Goal: Task Accomplishment & Management: Use online tool/utility

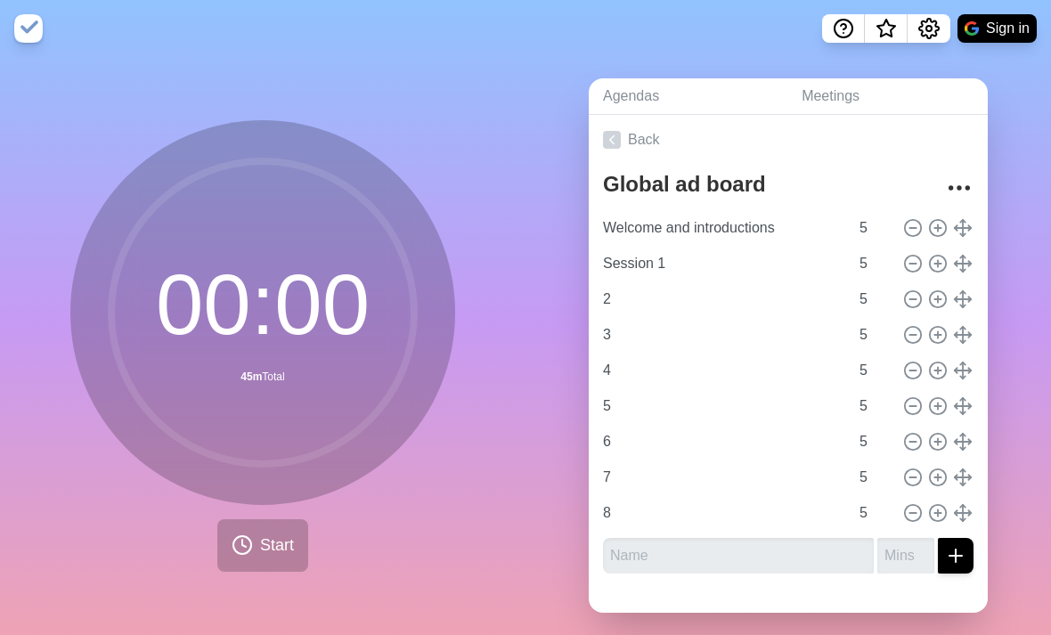
click at [620, 149] on icon at bounding box center [612, 140] width 18 height 18
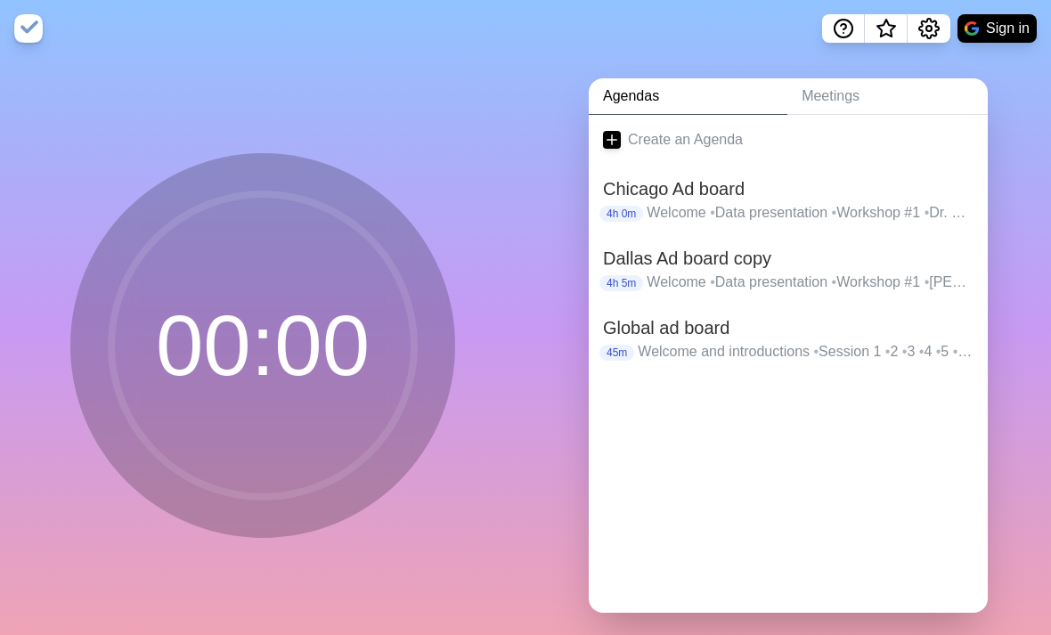
click at [616, 149] on icon at bounding box center [612, 140] width 18 height 18
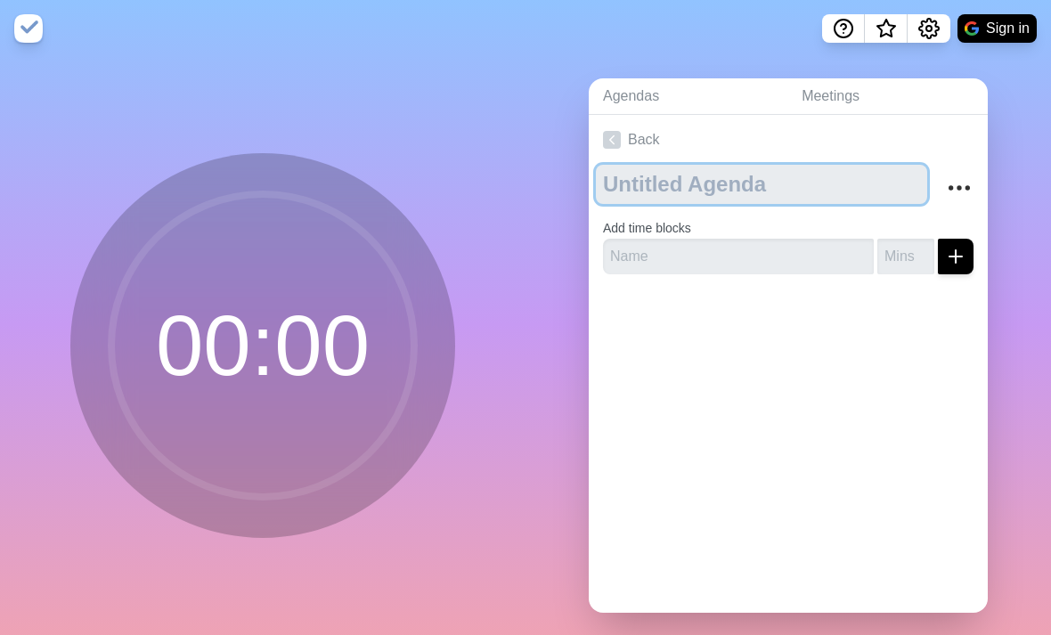
click at [700, 204] on textarea at bounding box center [761, 184] width 331 height 39
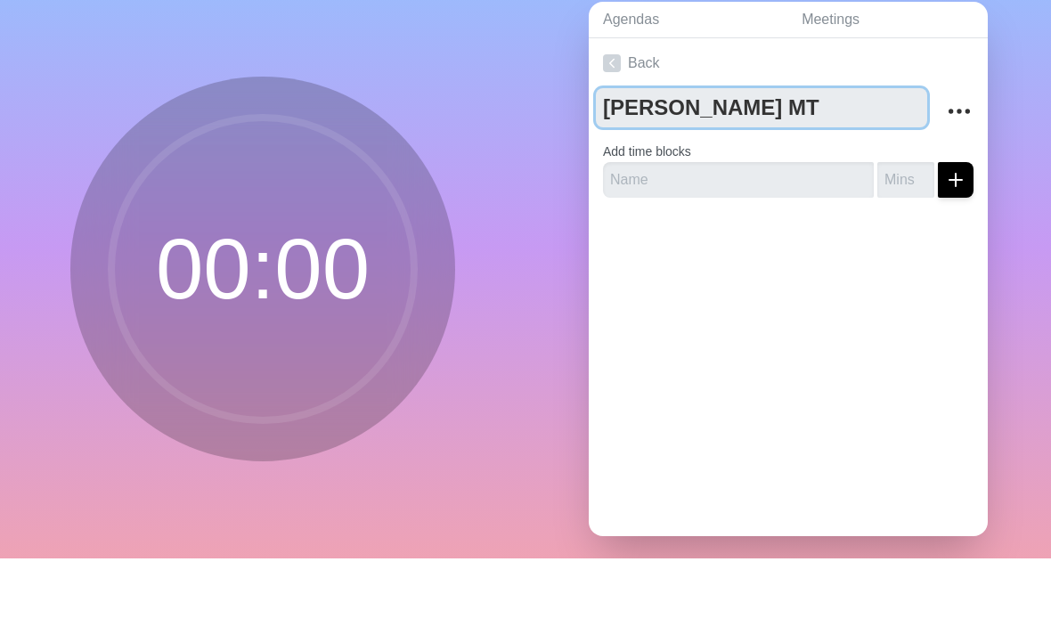
type textarea "[PERSON_NAME] MTE"
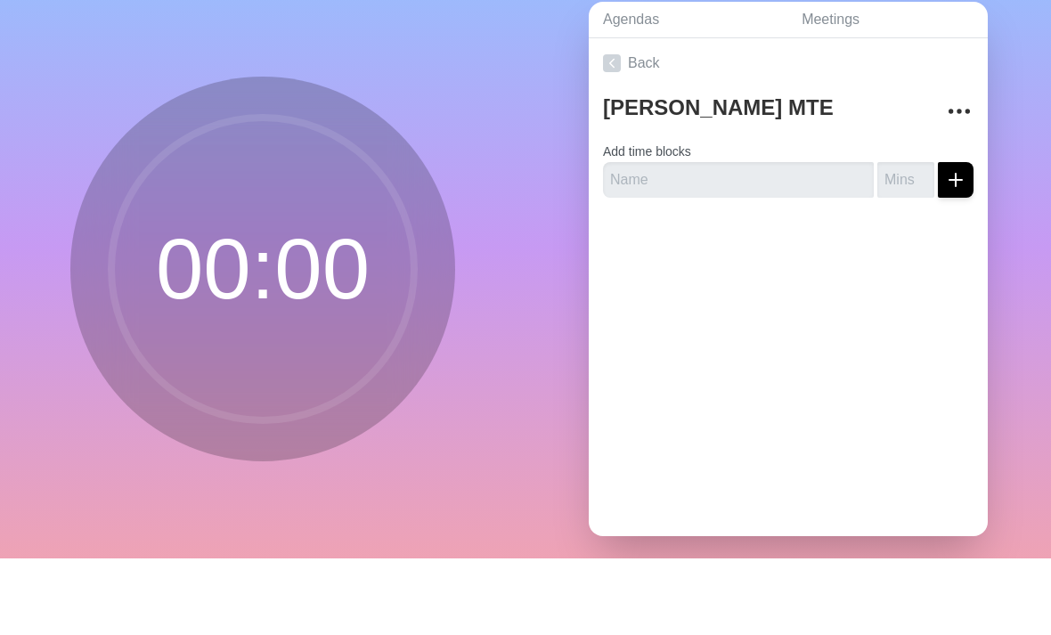
scroll to position [57, 0]
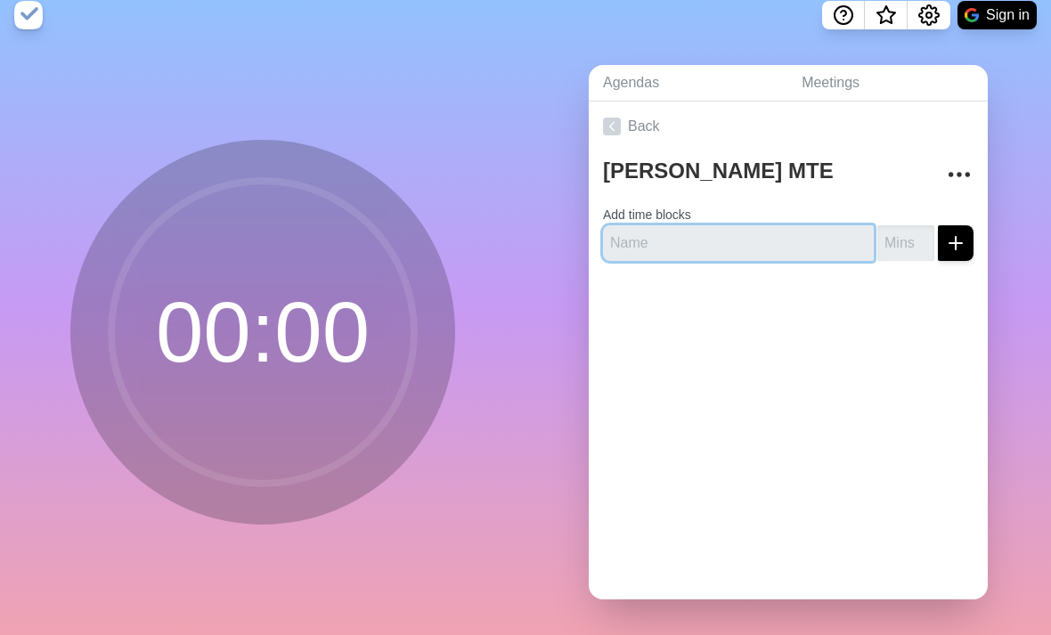
click at [731, 225] on input "text" at bounding box center [738, 243] width 271 height 36
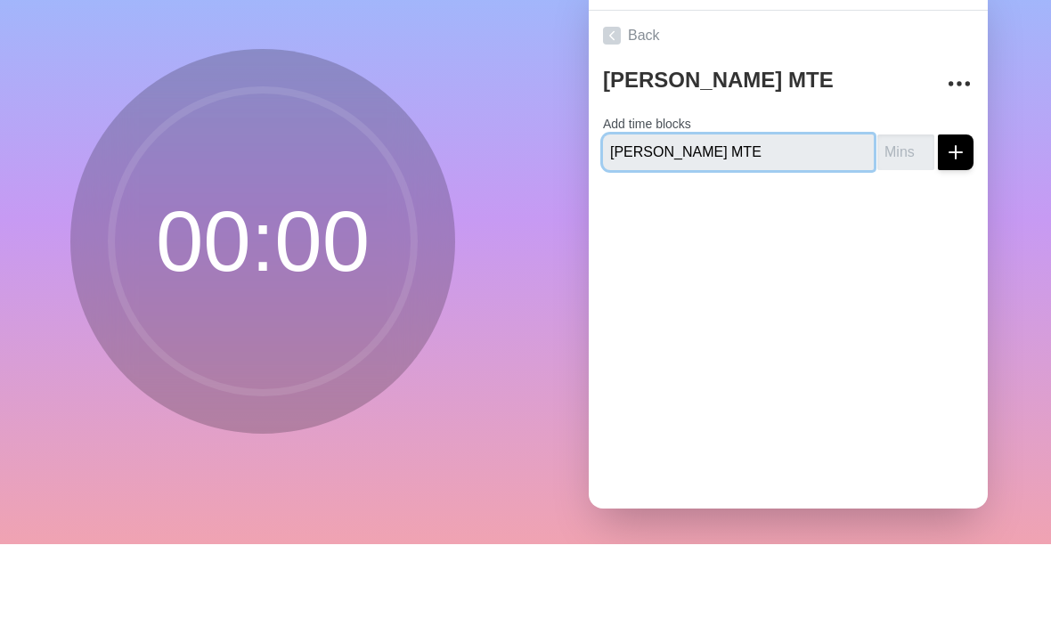
type input "[PERSON_NAME] MTE"
click at [894, 225] on input "number" at bounding box center [905, 243] width 57 height 36
type input "30"
click at [956, 237] on line "submit" at bounding box center [956, 243] width 0 height 12
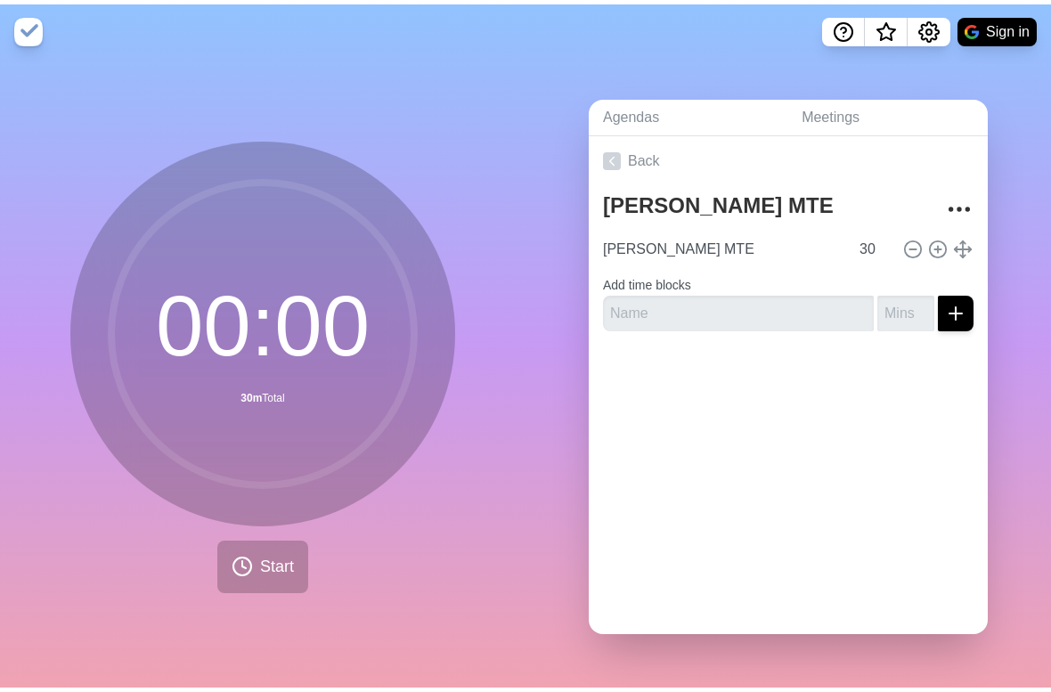
scroll to position [0, 0]
